Goal: Navigation & Orientation: Find specific page/section

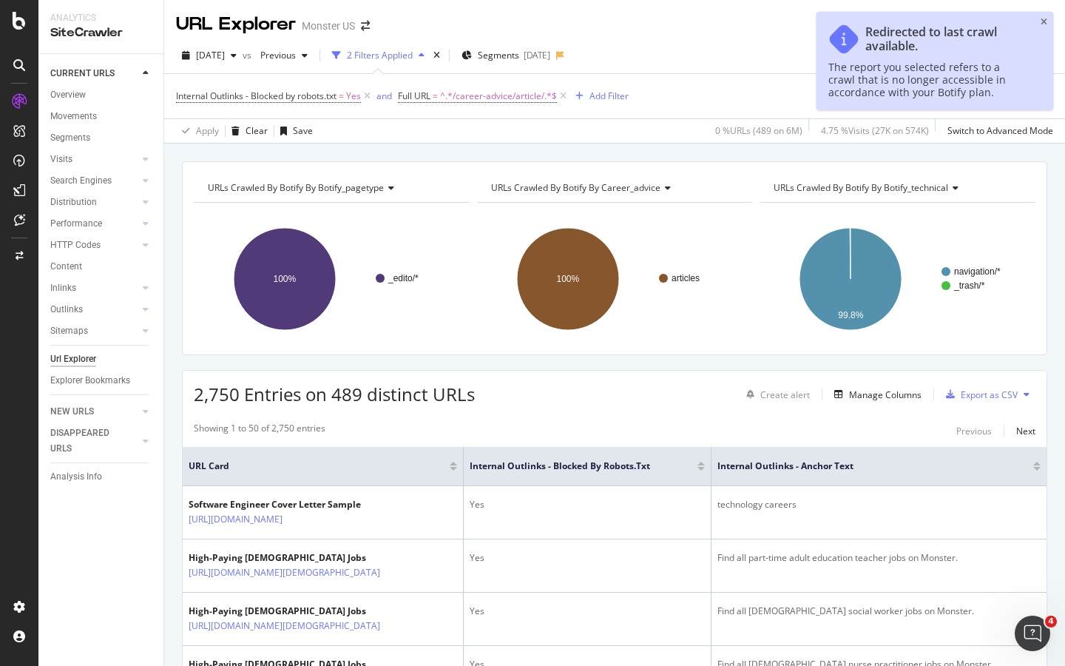
click at [20, 19] on icon at bounding box center [19, 21] width 13 height 18
